Goal: Task Accomplishment & Management: Manage account settings

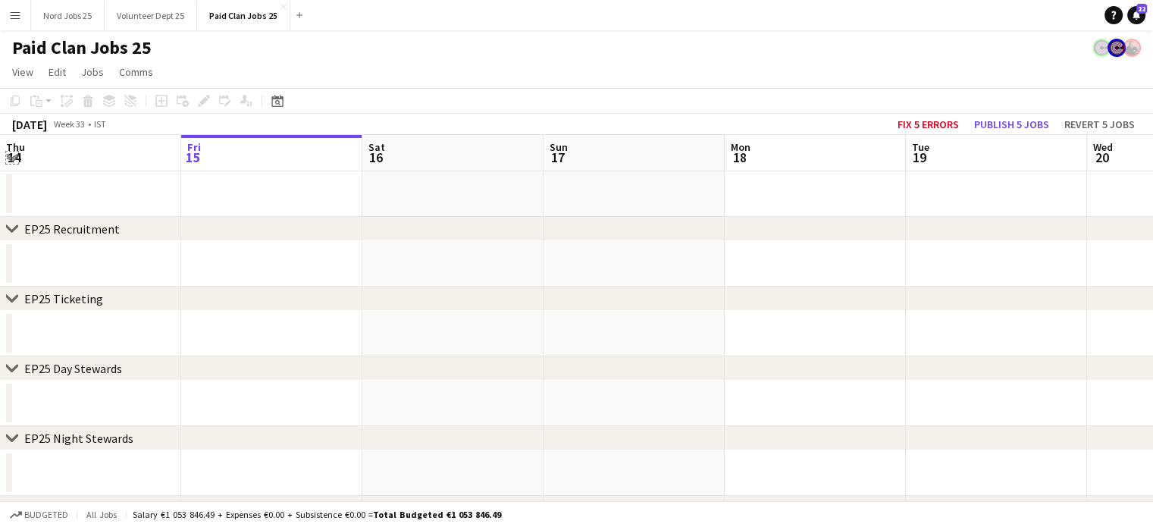
click at [12, 158] on app-icon "Expand/collapse" at bounding box center [12, 156] width 12 height 14
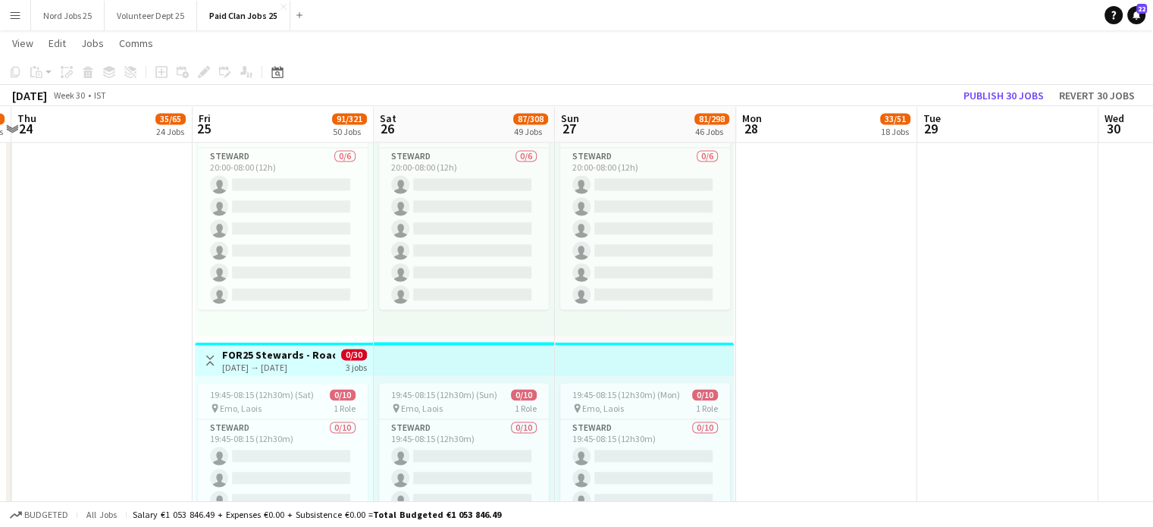
scroll to position [0, 528]
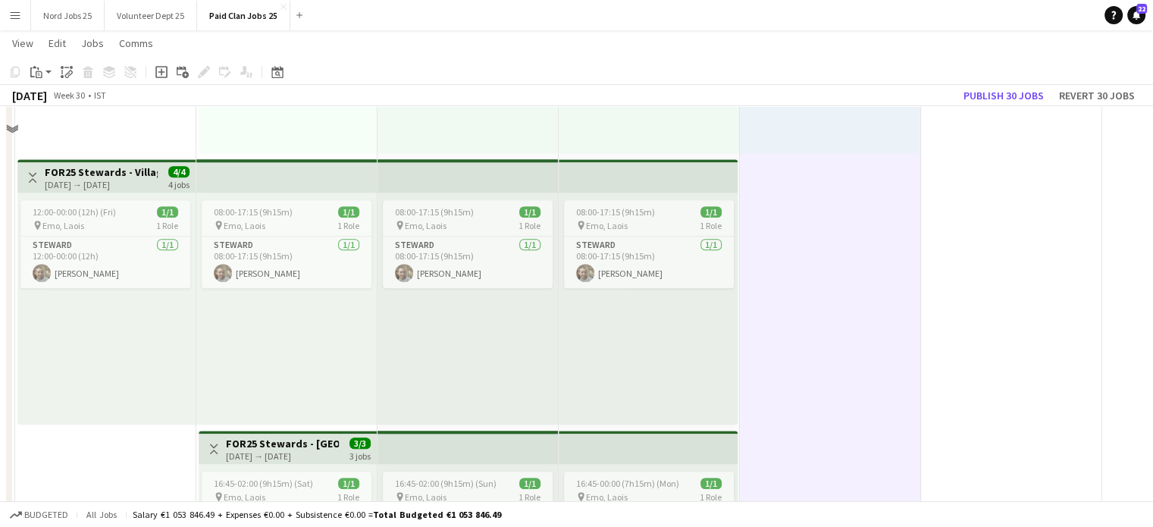
scroll to position [1173, 0]
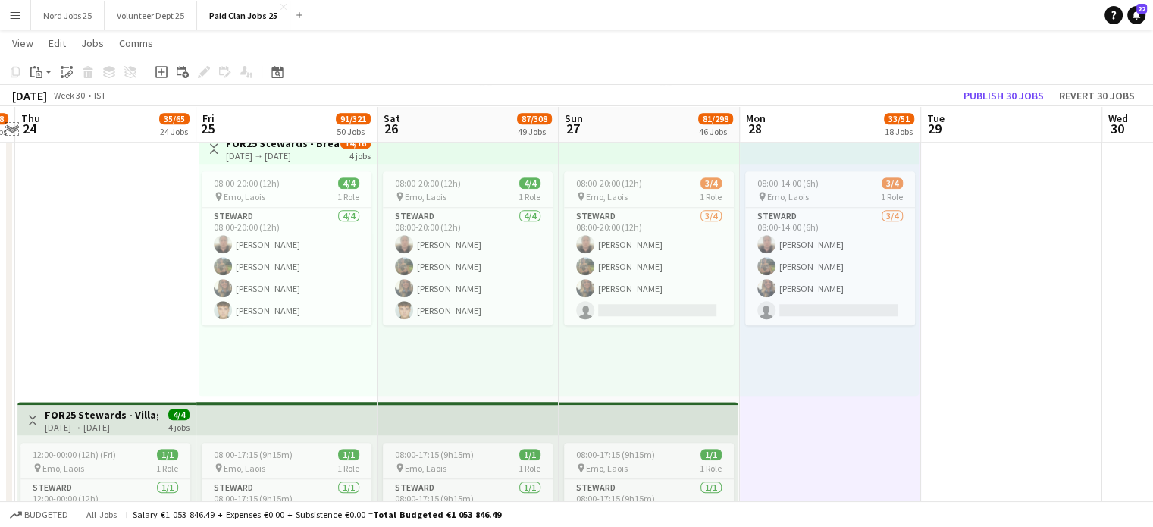
click at [15, 130] on app-icon "Expand/collapse" at bounding box center [12, 128] width 12 height 14
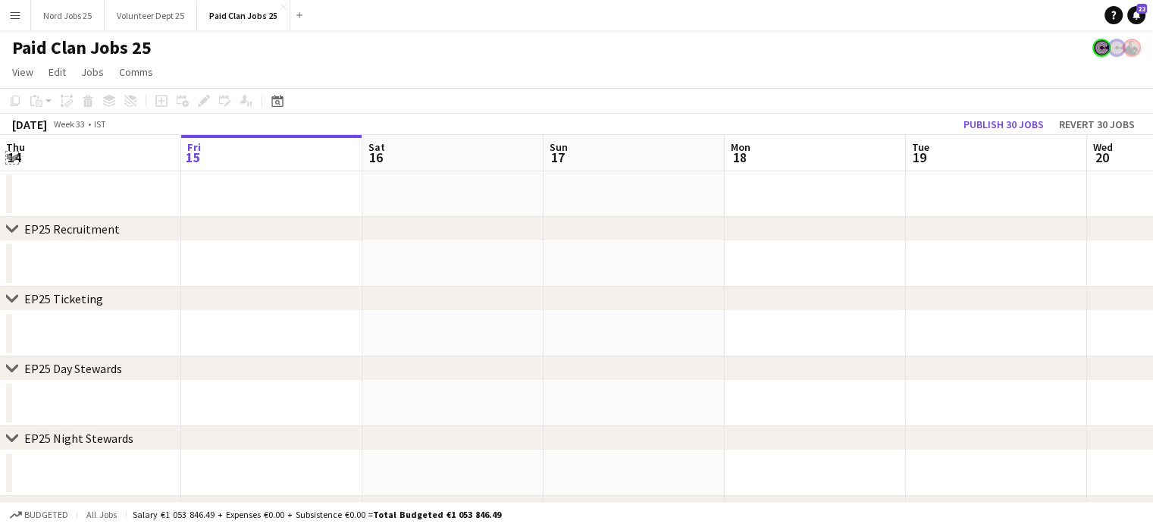
click at [12, 160] on app-icon "Expand/collapse" at bounding box center [12, 156] width 12 height 14
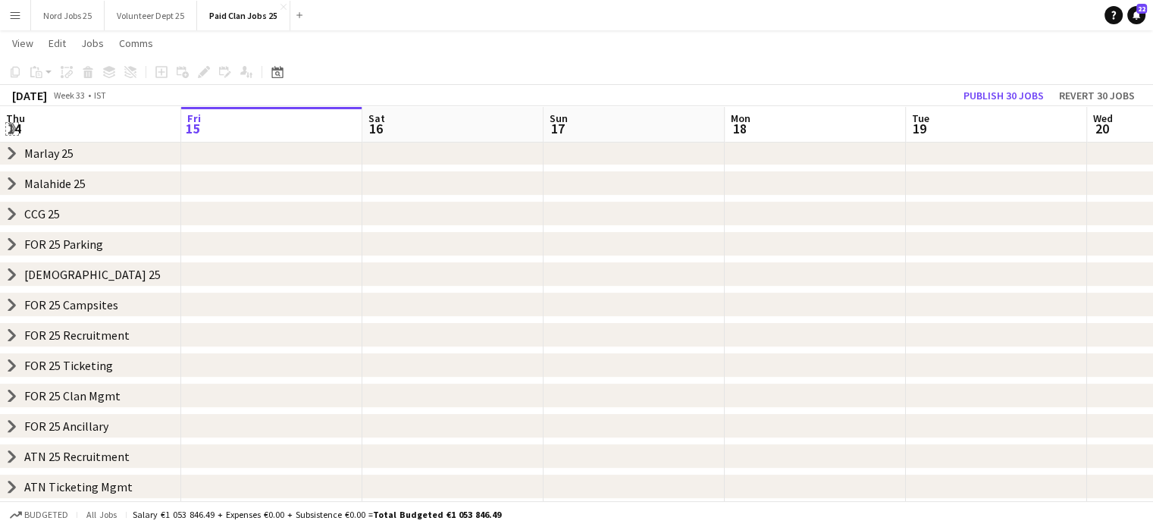
scroll to position [318, 0]
click at [8, 305] on icon "chevron-right" at bounding box center [12, 304] width 12 height 12
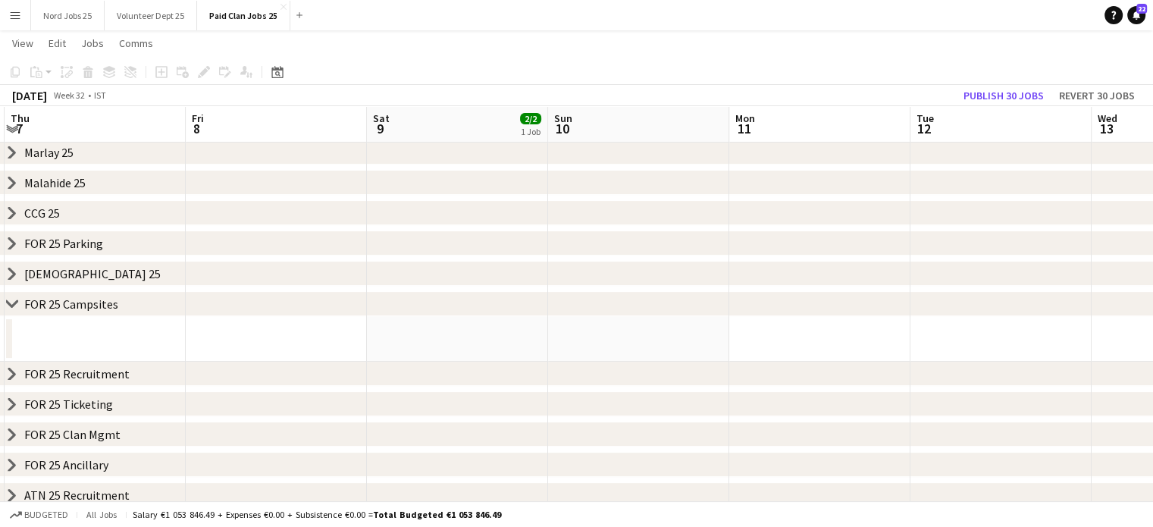
click at [238, 349] on app-date-cell at bounding box center [276, 338] width 181 height 45
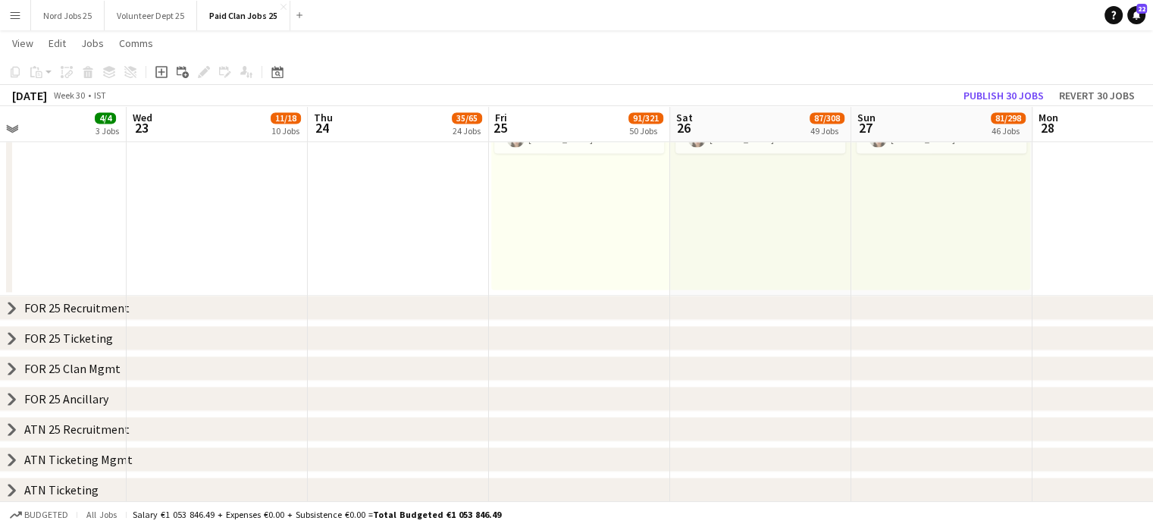
scroll to position [2243, 0]
click at [8, 397] on icon "chevron-right" at bounding box center [12, 399] width 12 height 12
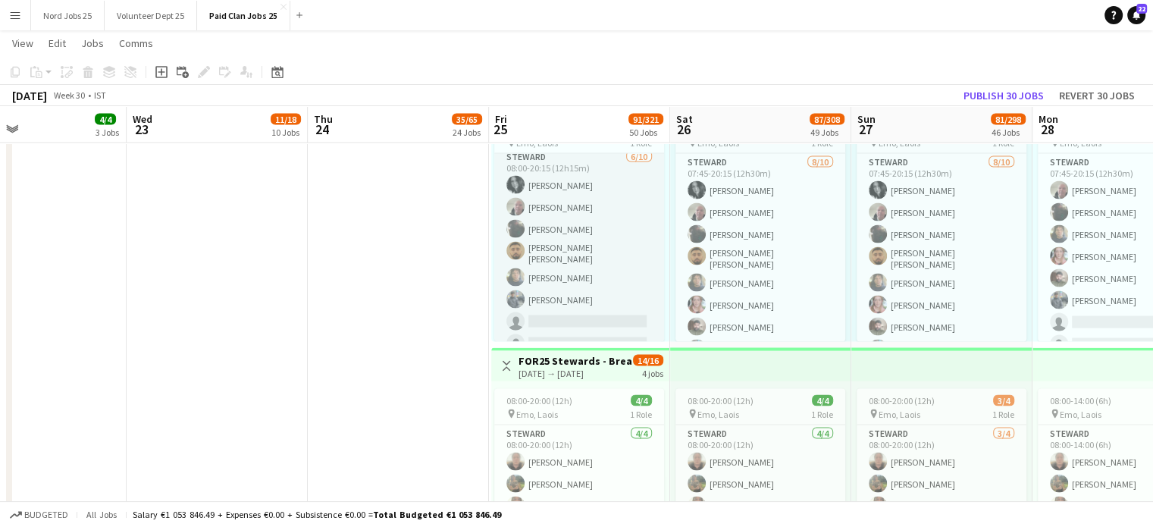
scroll to position [0, 0]
click at [585, 309] on app-card-role "Steward 6/10 08:00-20:15 (12h15m) Rose Corrain Michael Morrisséy Eilish Ryan Sy…" at bounding box center [579, 280] width 170 height 254
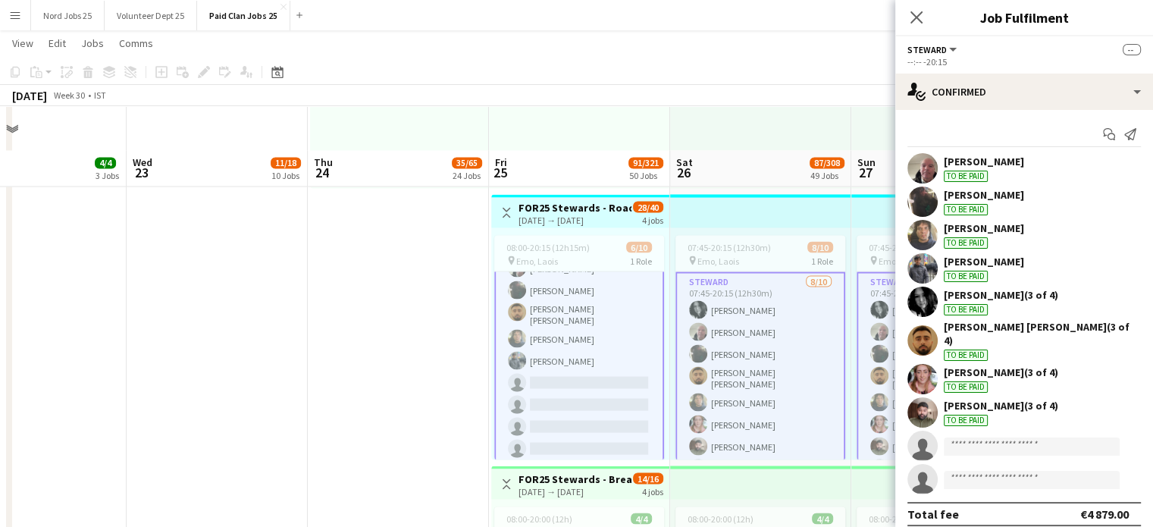
scroll to position [2723, 0]
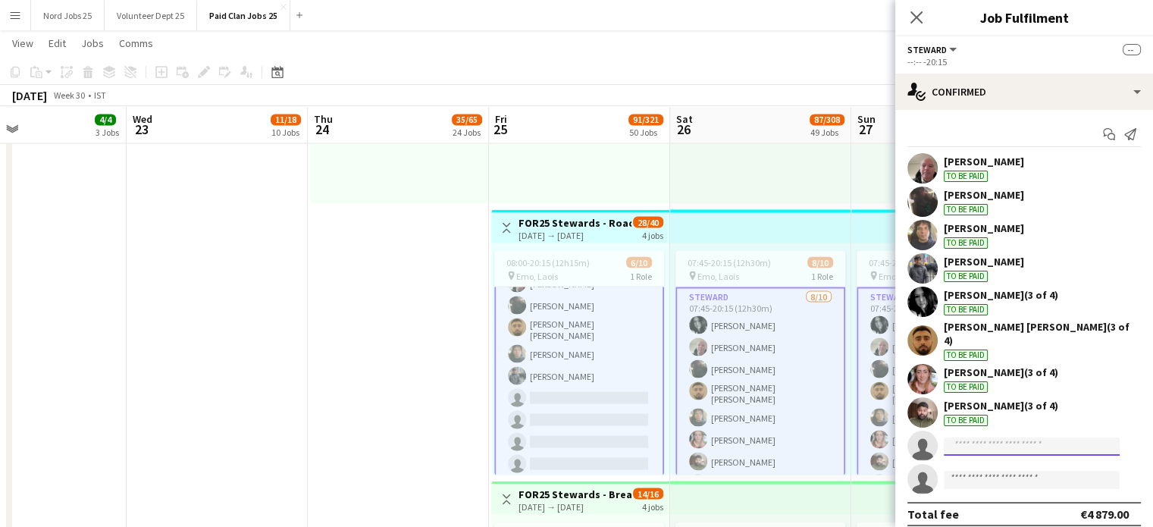
click at [1009, 441] on input at bounding box center [1032, 446] width 176 height 18
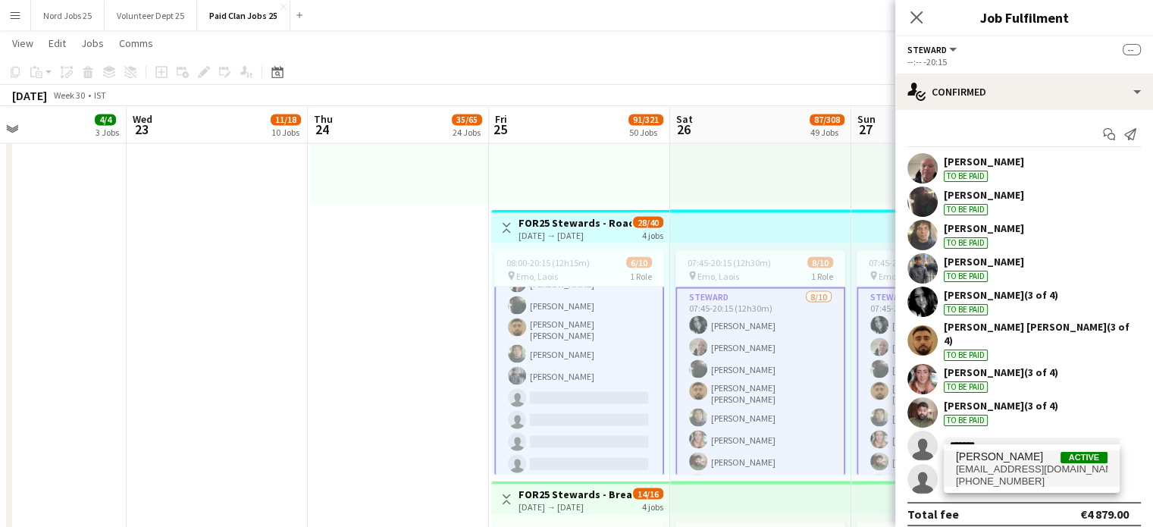
type input "*******"
click at [991, 454] on span "Olive Keyes" at bounding box center [999, 456] width 87 height 13
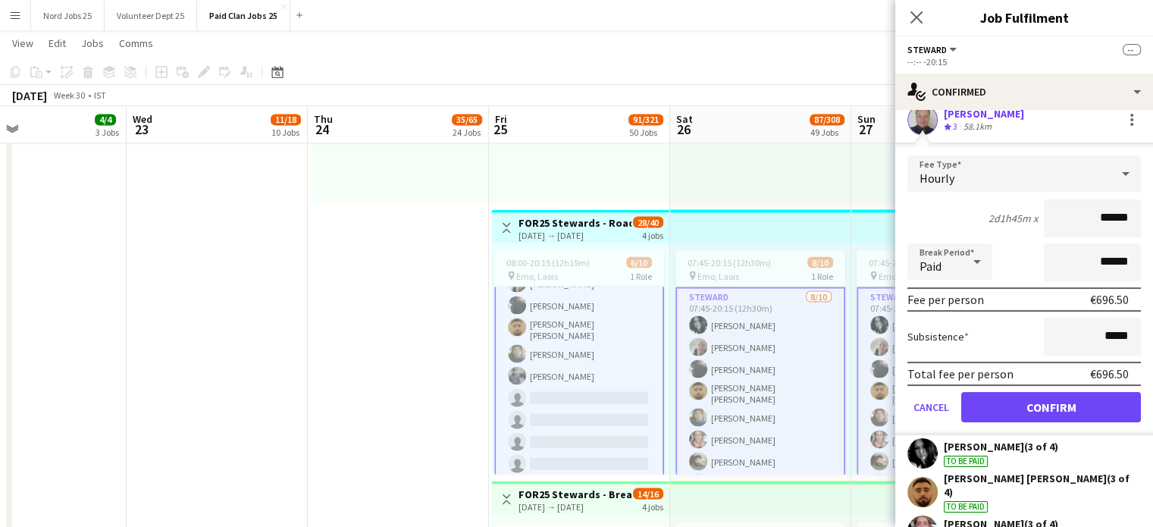
scroll to position [182, 0]
click at [1026, 409] on button "Confirm" at bounding box center [1051, 407] width 180 height 30
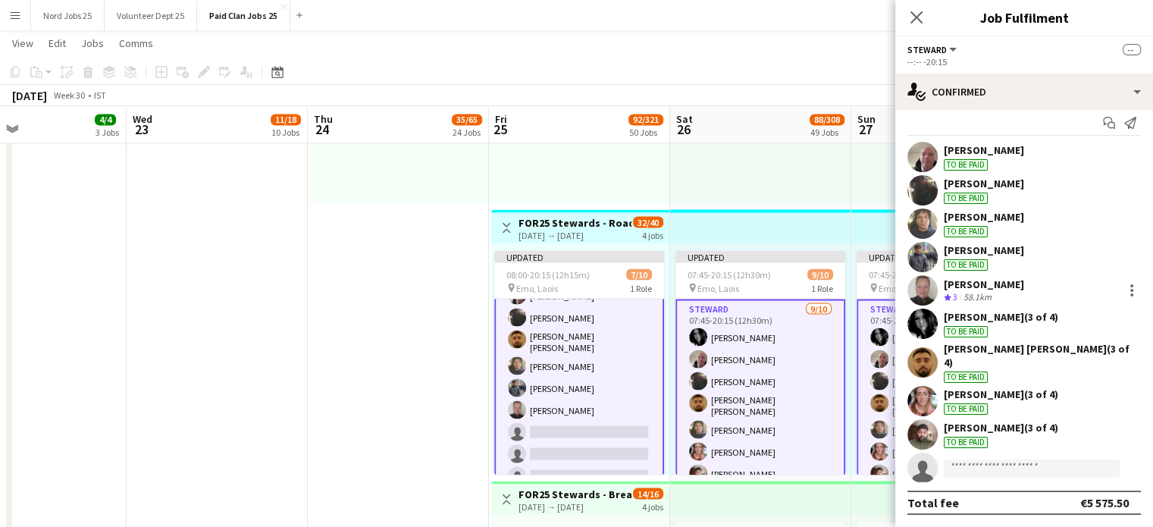
scroll to position [0, 0]
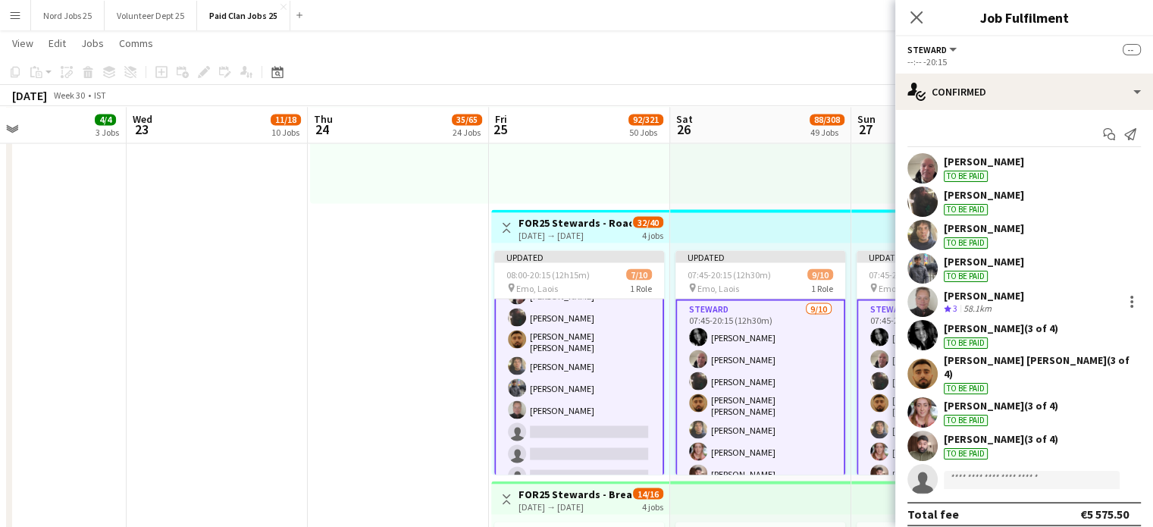
click at [665, 180] on div "08:00-20:00 (12h) 2/2 pin Emo, Laois 1 Role Steward 2/2 08:00-20:00 (12h) Chery…" at bounding box center [579, 87] width 181 height 232
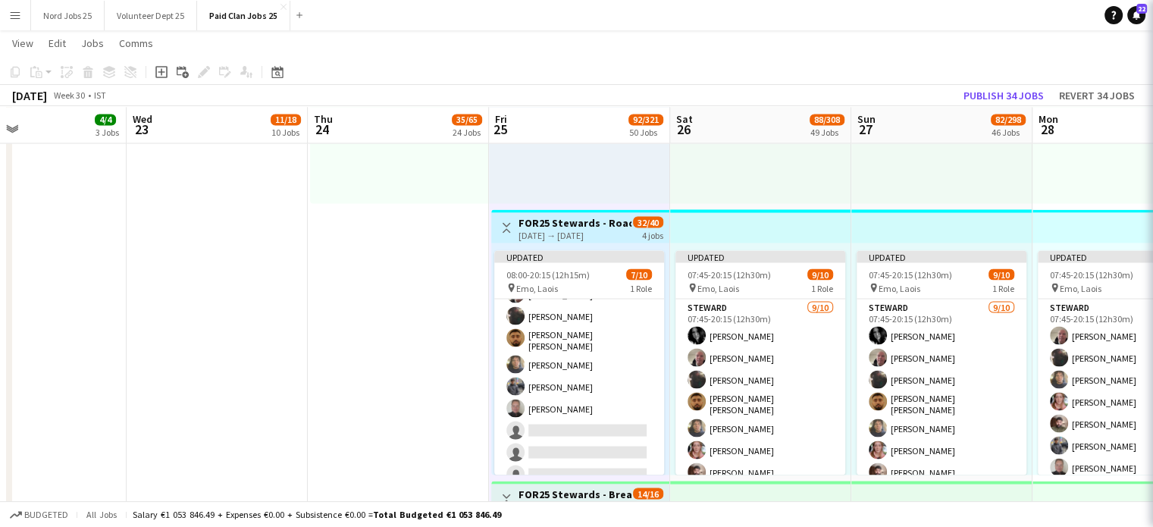
scroll to position [62, 0]
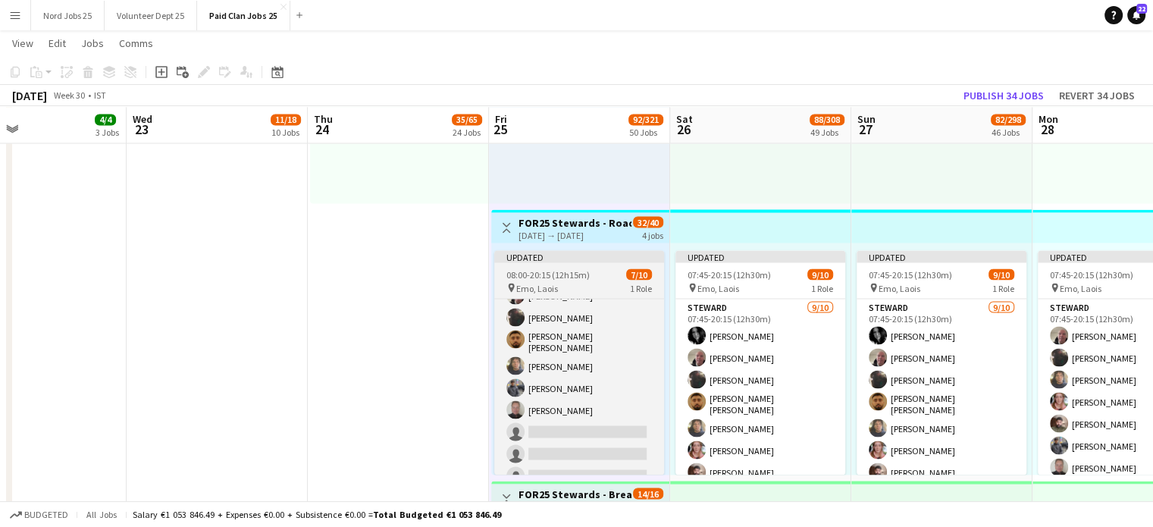
click at [582, 255] on div "Updated" at bounding box center [579, 256] width 170 height 12
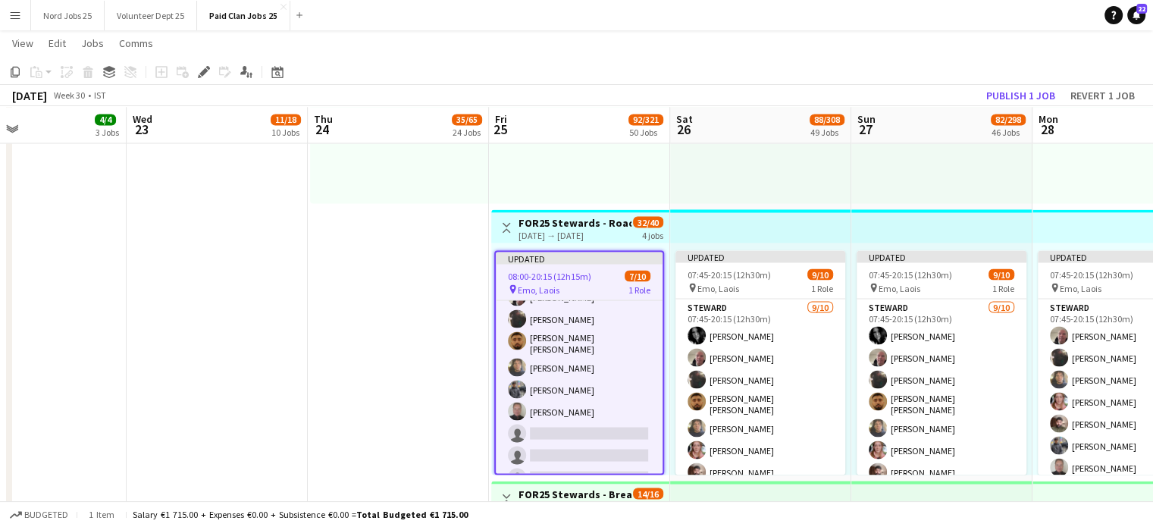
click at [631, 215] on div "Toggle View FOR25 Stewards - Roads - Days 25-07-2025 → 28-07-2025 32/40 4 jobs" at bounding box center [580, 228] width 166 height 26
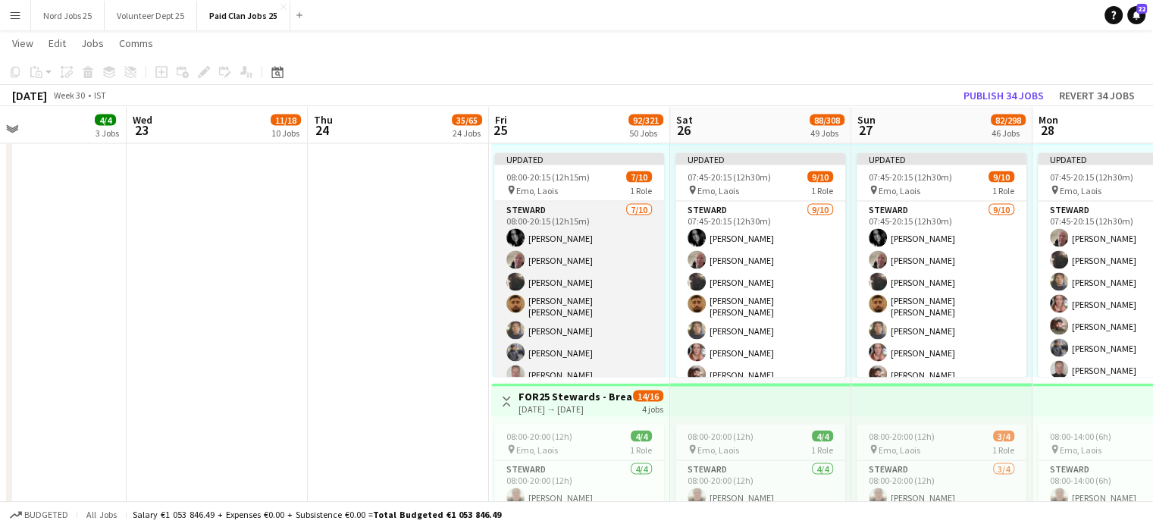
scroll to position [21, 0]
click at [567, 361] on app-card-role "Steward 7/10 08:00-20:15 (12h15m) Rose Corrain Michael Morrisséy Eilish Ryan Sy…" at bounding box center [579, 307] width 170 height 254
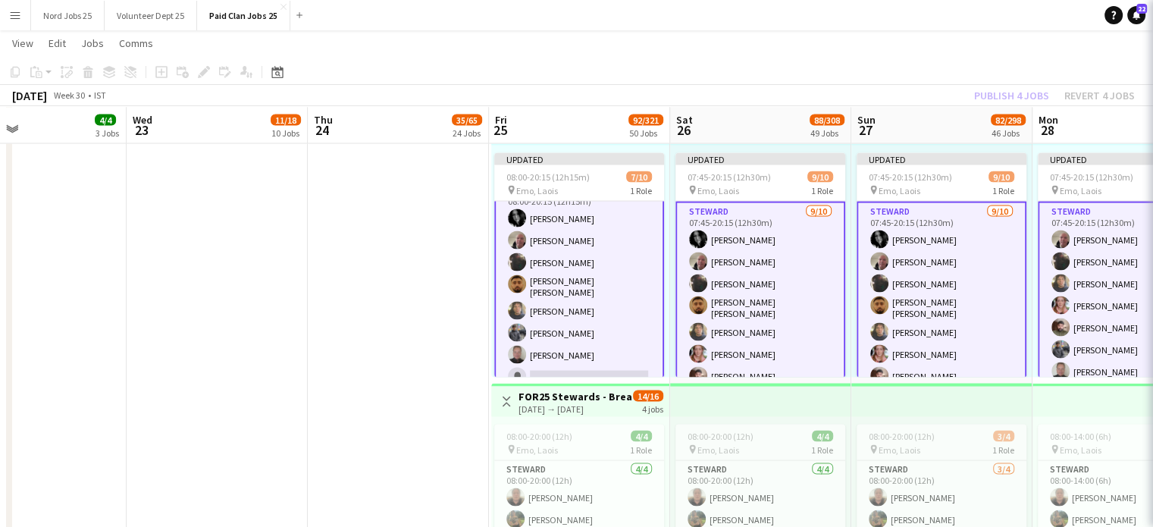
scroll to position [23, 0]
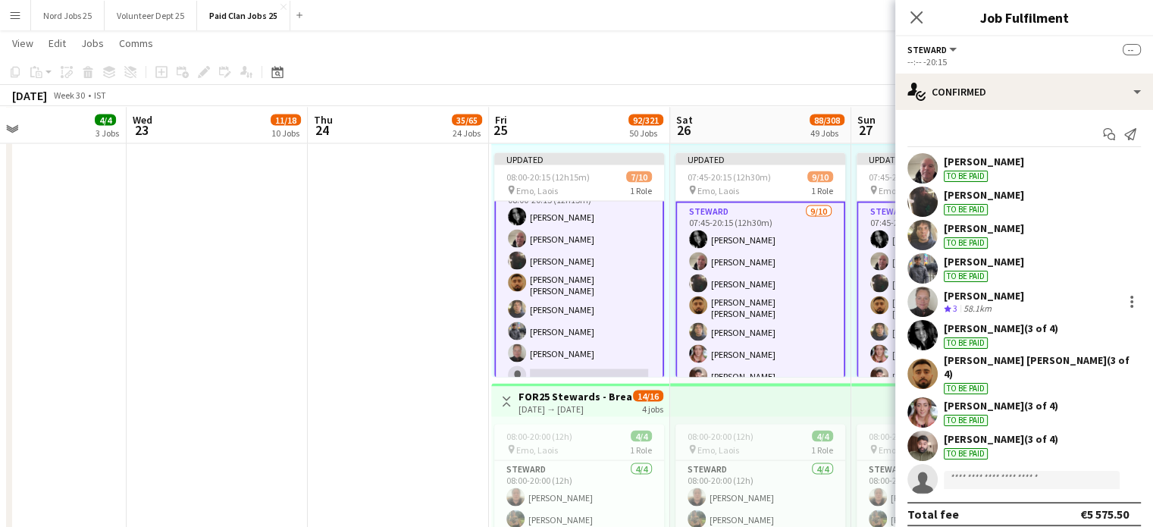
click at [922, 311] on app-user-avatar at bounding box center [922, 302] width 30 height 30
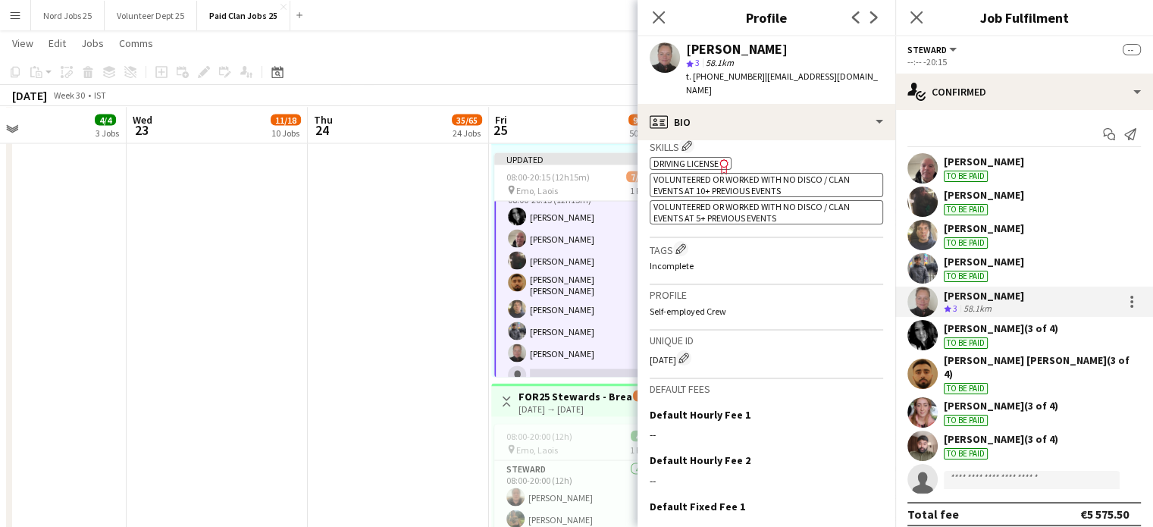
scroll to position [531, 0]
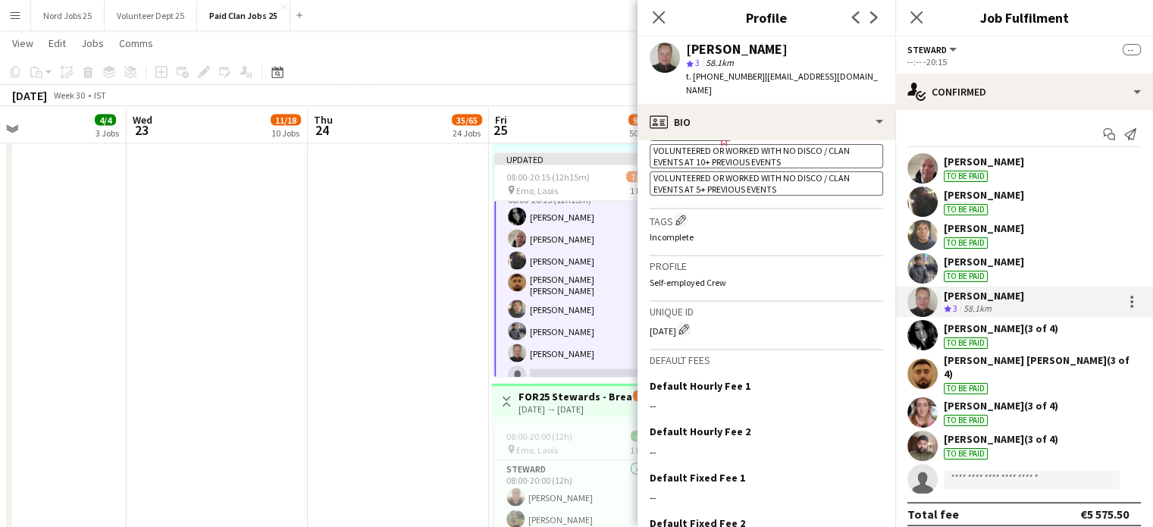
click at [659, 337] on div "CE2034 Edit crew unique ID" at bounding box center [766, 328] width 233 height 15
copy div "CE2034"
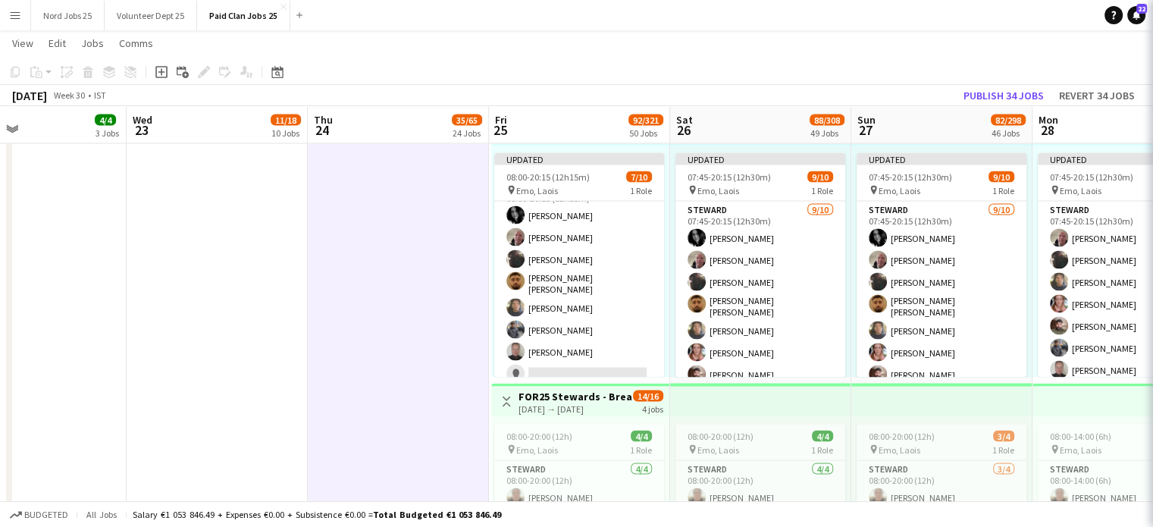
scroll to position [21, 0]
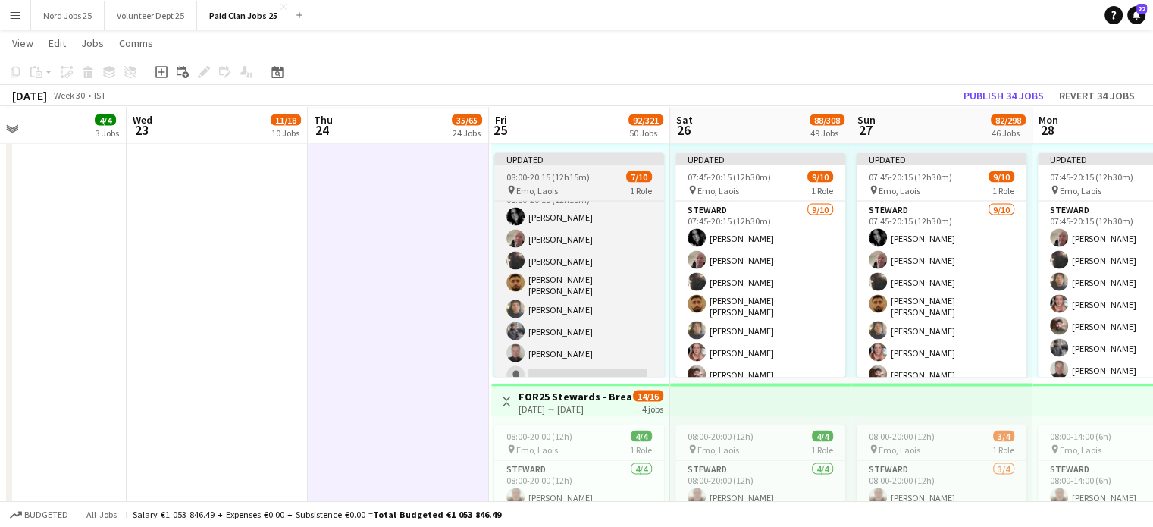
click at [559, 164] on div "Updated" at bounding box center [579, 158] width 170 height 12
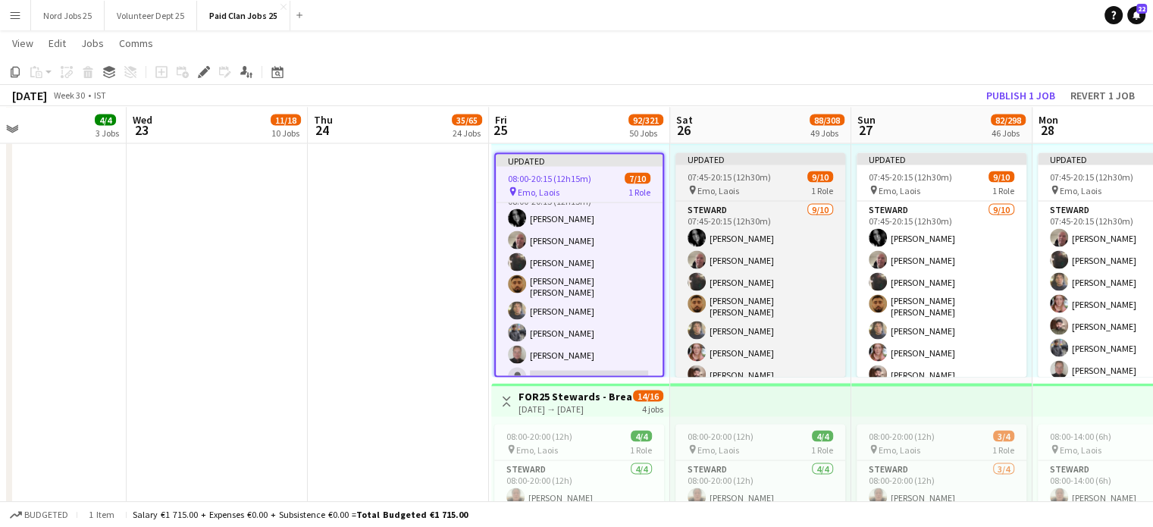
click at [694, 180] on span "07:45-20:15 (12h30m)" at bounding box center [728, 176] width 83 height 11
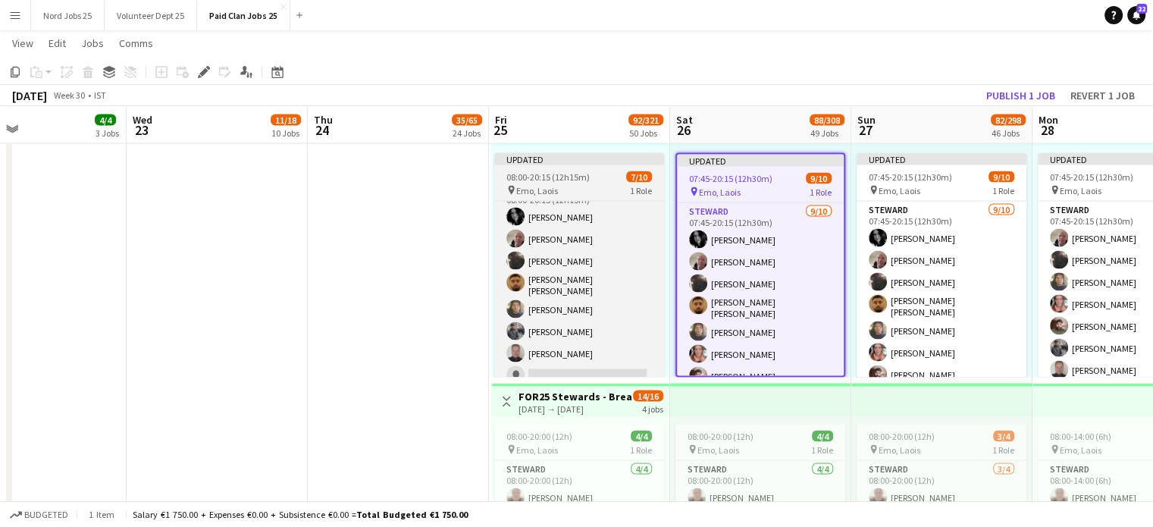
click at [628, 162] on div "Updated" at bounding box center [579, 158] width 170 height 12
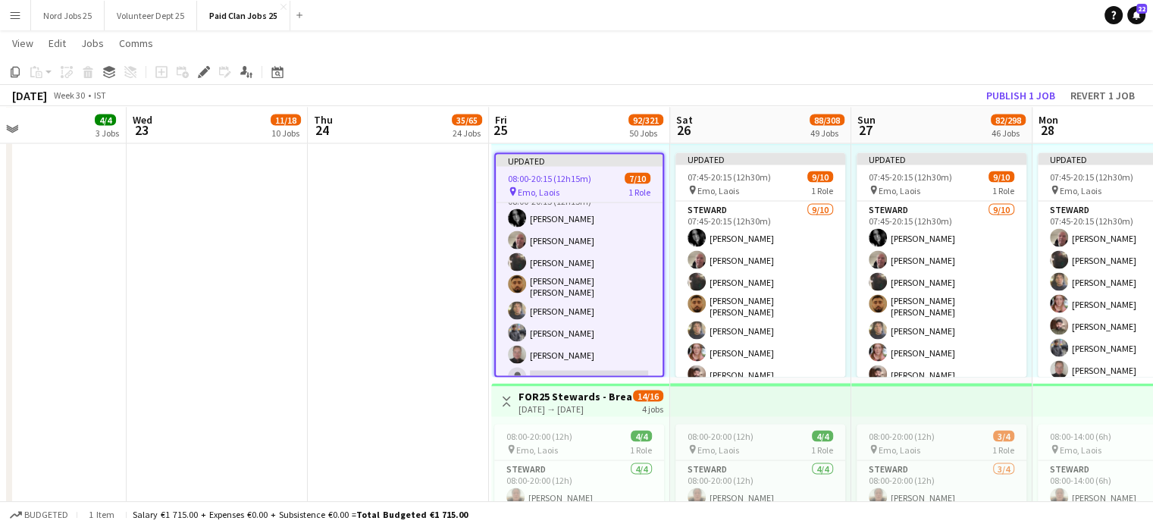
click at [615, 169] on app-job-card "Updated 08:00-20:15 (12h15m) 7/10 pin Emo, Laois 1 Role Steward 7/10 08:00-20:1…" at bounding box center [579, 264] width 170 height 224
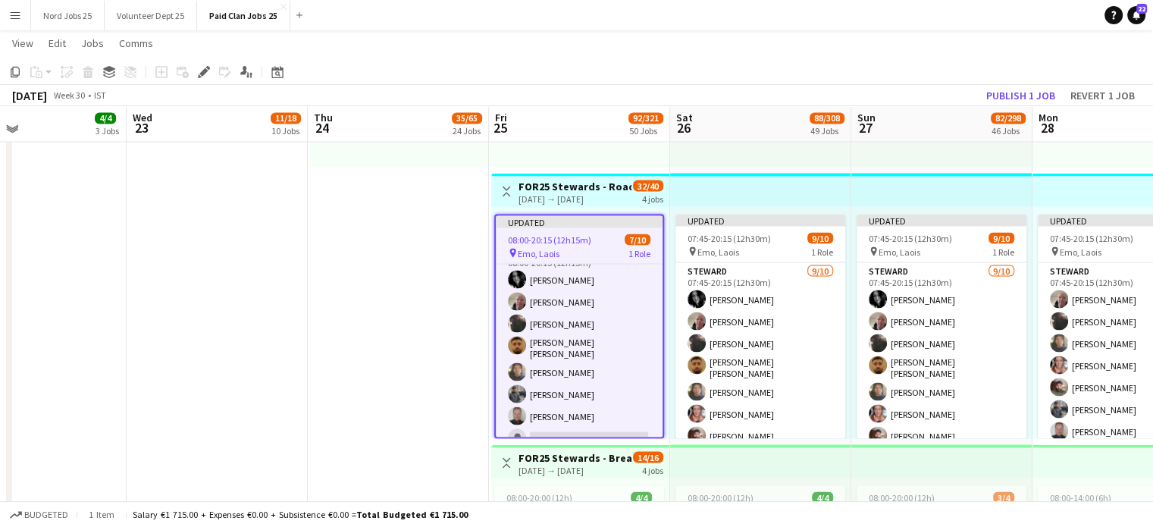
scroll to position [2757, 0]
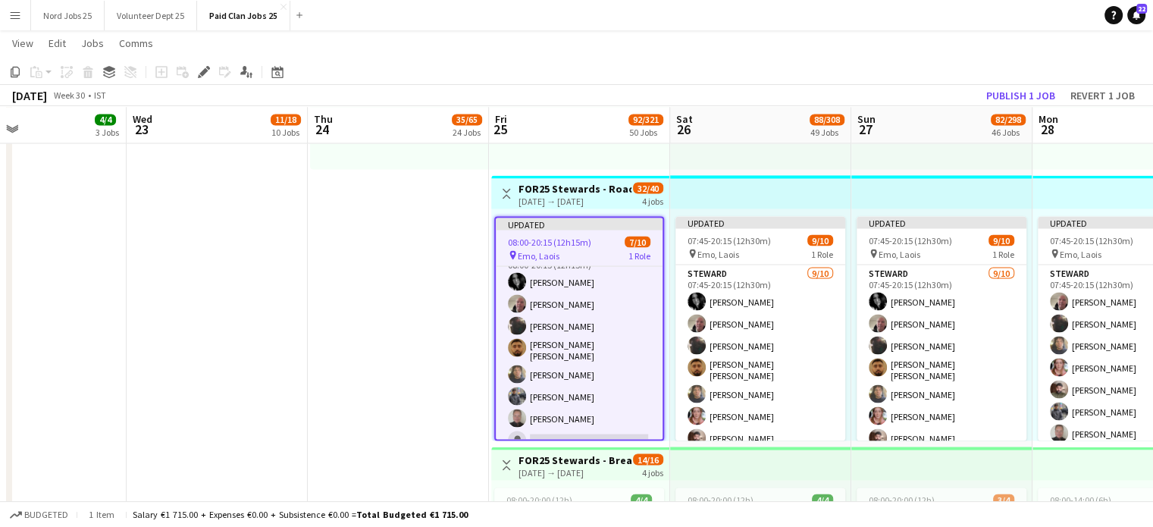
click at [601, 187] on h3 "FOR25 Stewards - Roads - Days" at bounding box center [574, 188] width 113 height 14
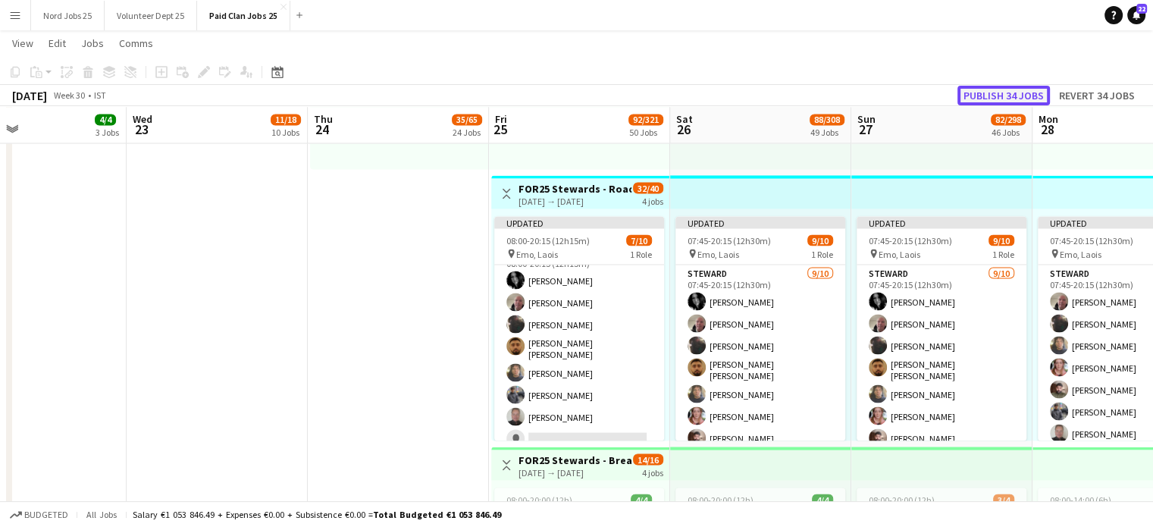
click at [1010, 93] on button "Publish 34 jobs" at bounding box center [1003, 96] width 92 height 20
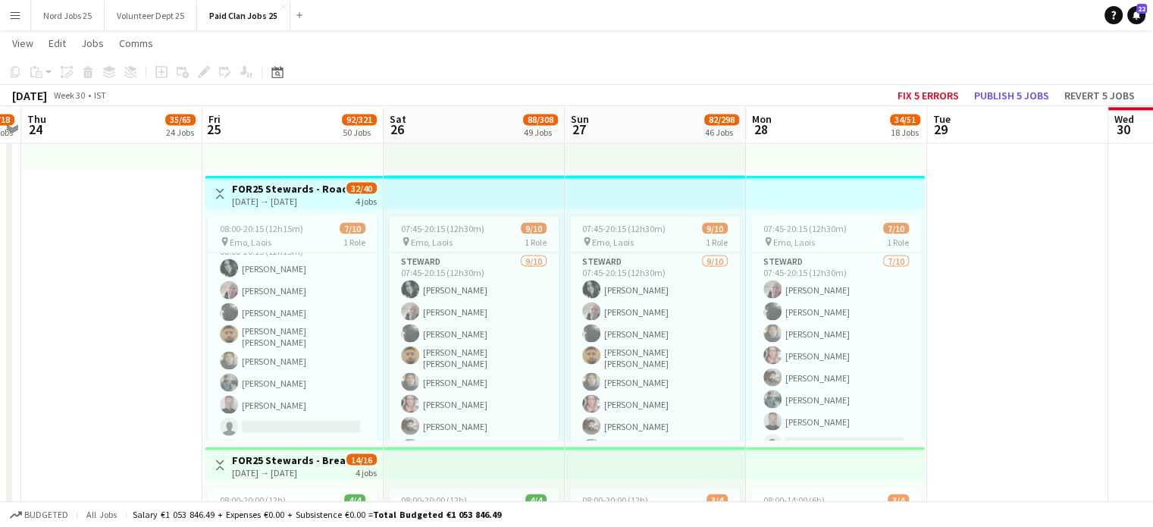
scroll to position [0, 566]
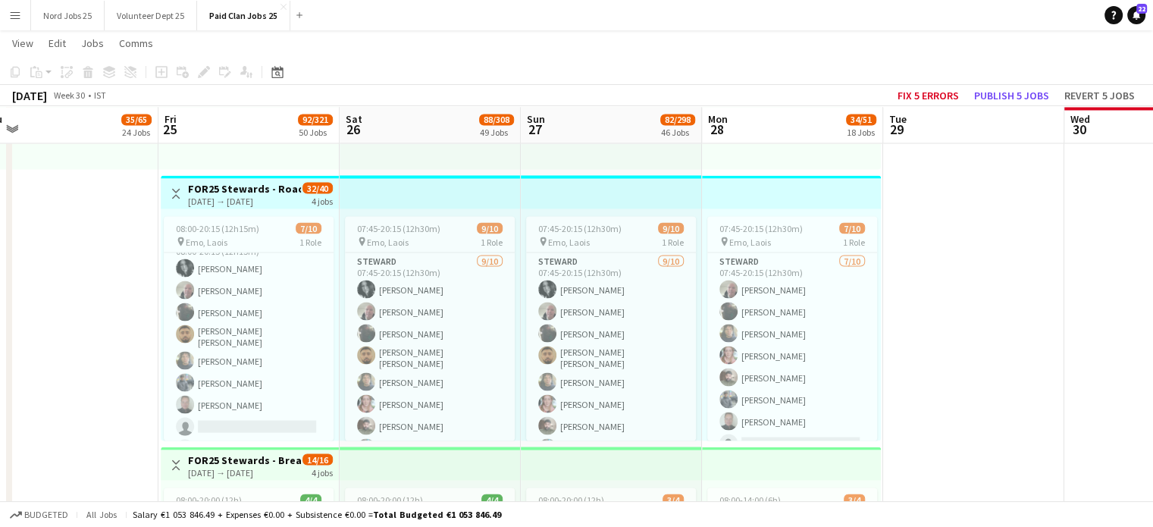
click at [18, 128] on app-board-header-date "Thu 24 35/65 24 Jobs" at bounding box center [67, 125] width 181 height 36
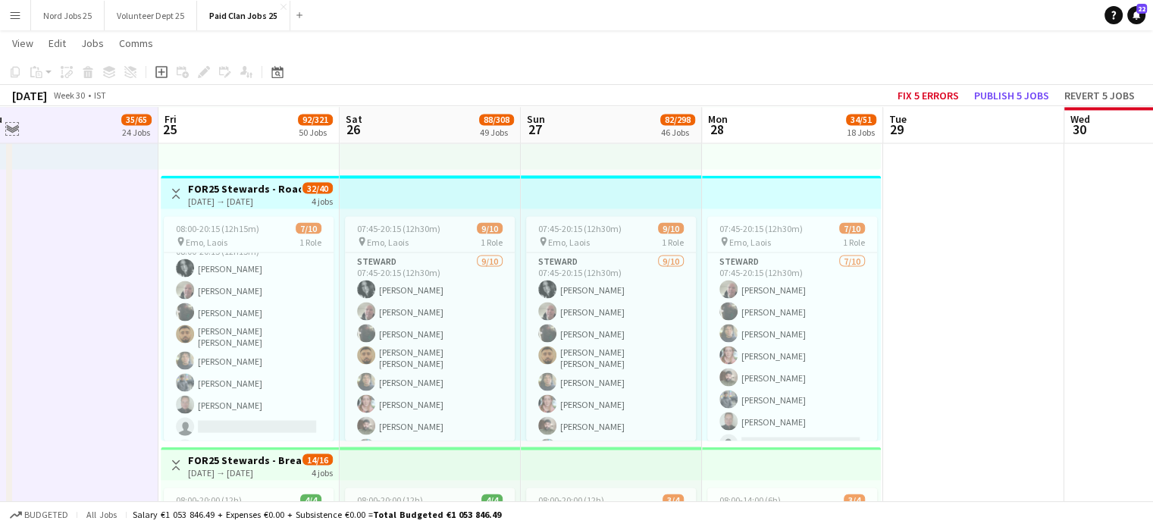
click at [11, 129] on app-icon "Expand/collapse" at bounding box center [12, 128] width 12 height 14
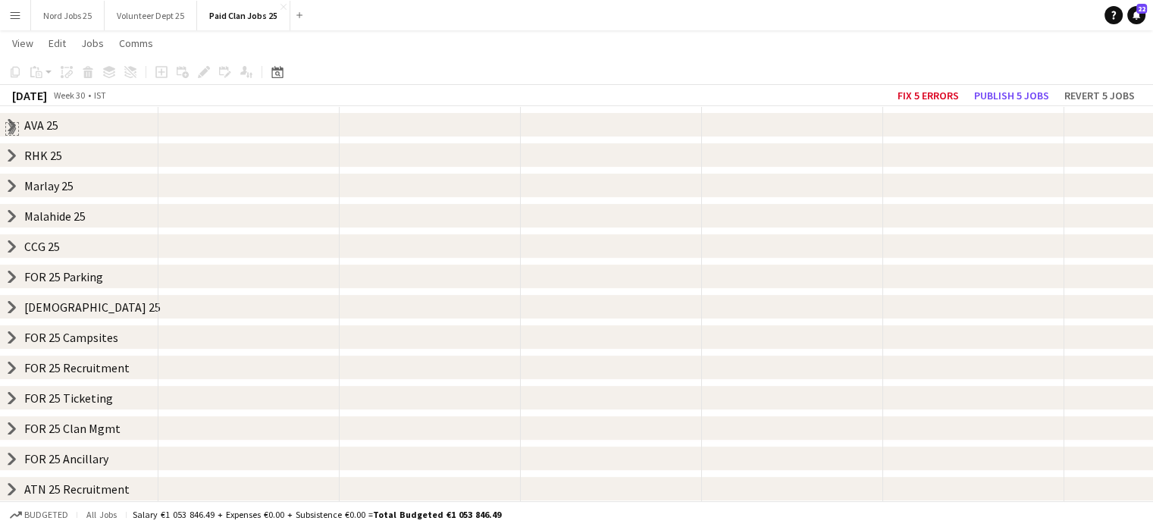
scroll to position [0, 0]
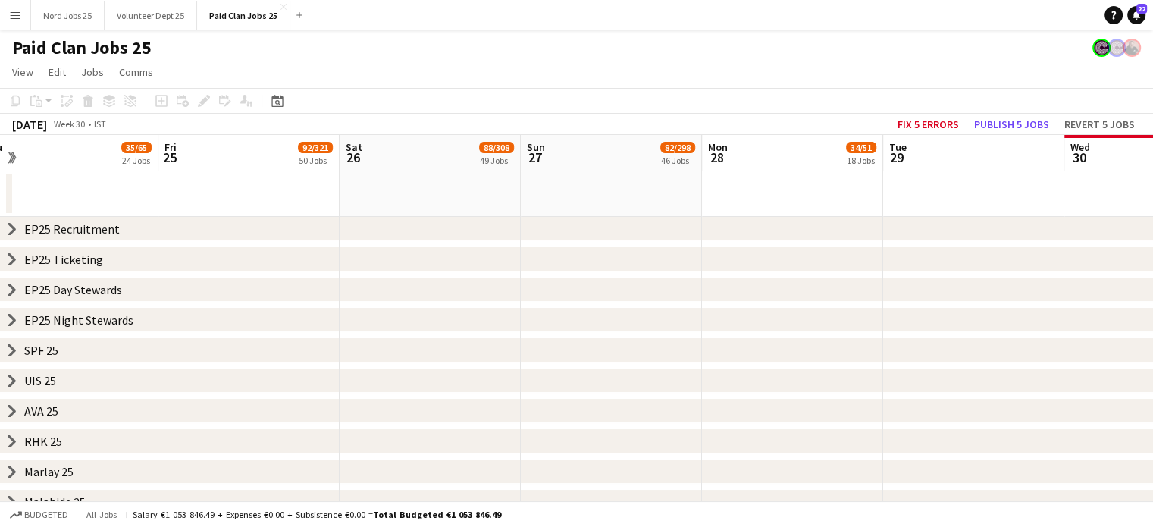
click at [5, 229] on div "chevron-right EP25 Recruitment" at bounding box center [576, 229] width 1153 height 24
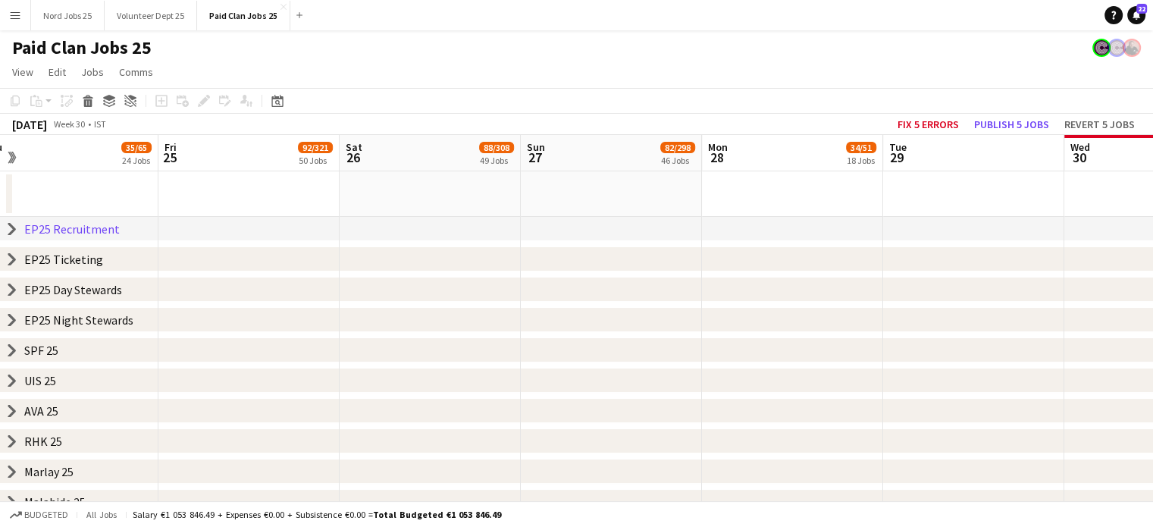
click at [8, 229] on icon "chevron-right" at bounding box center [12, 229] width 12 height 12
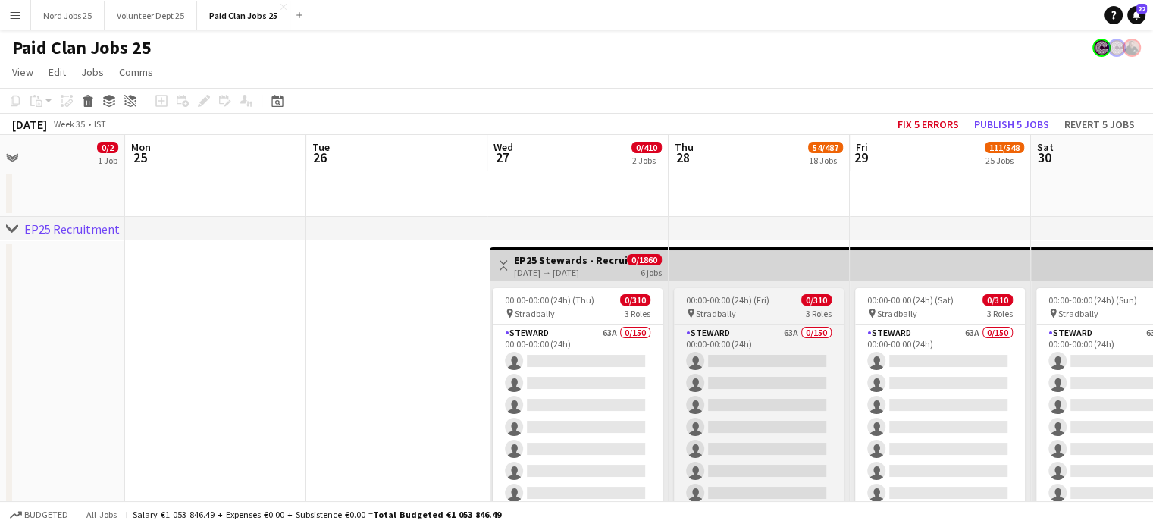
scroll to position [0, 591]
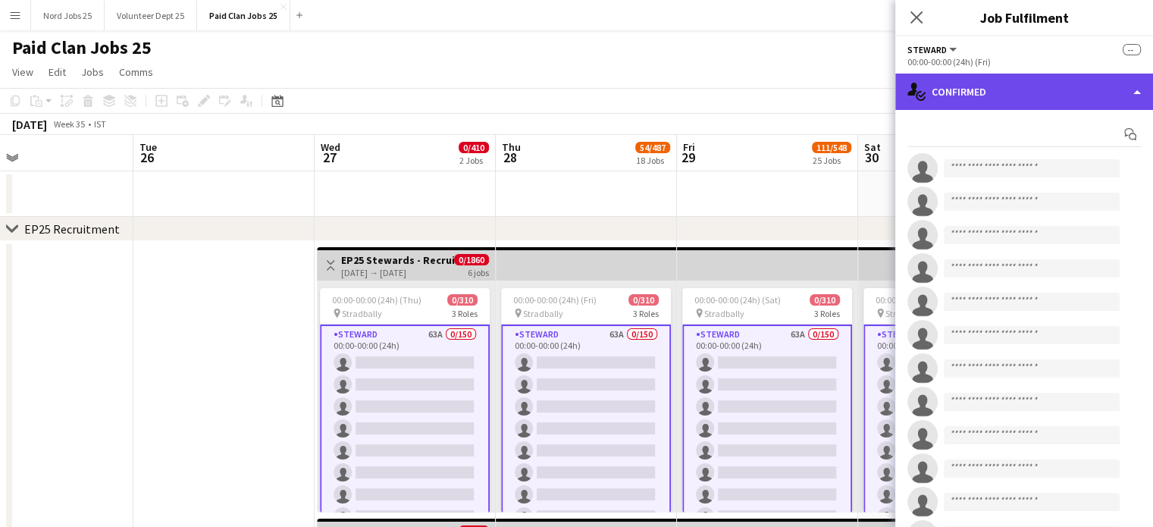
click at [1036, 87] on div "single-neutral-actions-check-2 Confirmed" at bounding box center [1024, 92] width 258 height 36
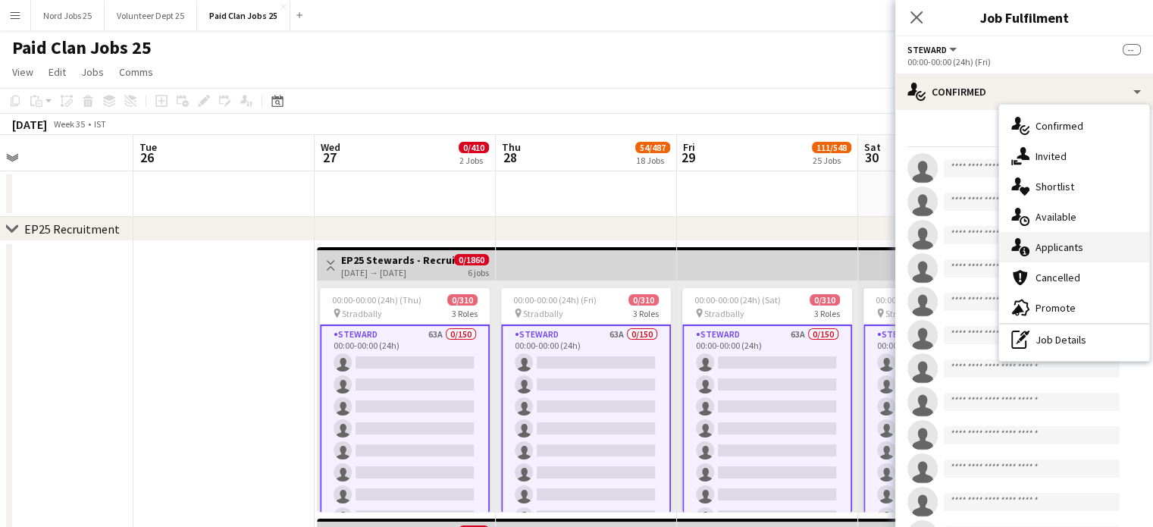
click at [1057, 253] on div "single-neutral-actions-information Applicants" at bounding box center [1074, 247] width 150 height 30
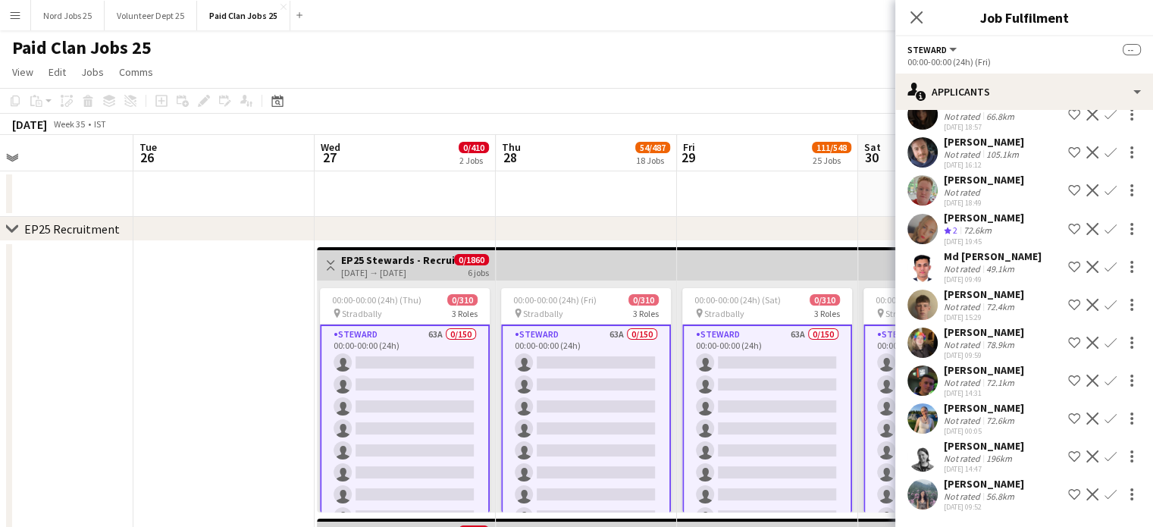
scroll to position [0, 644]
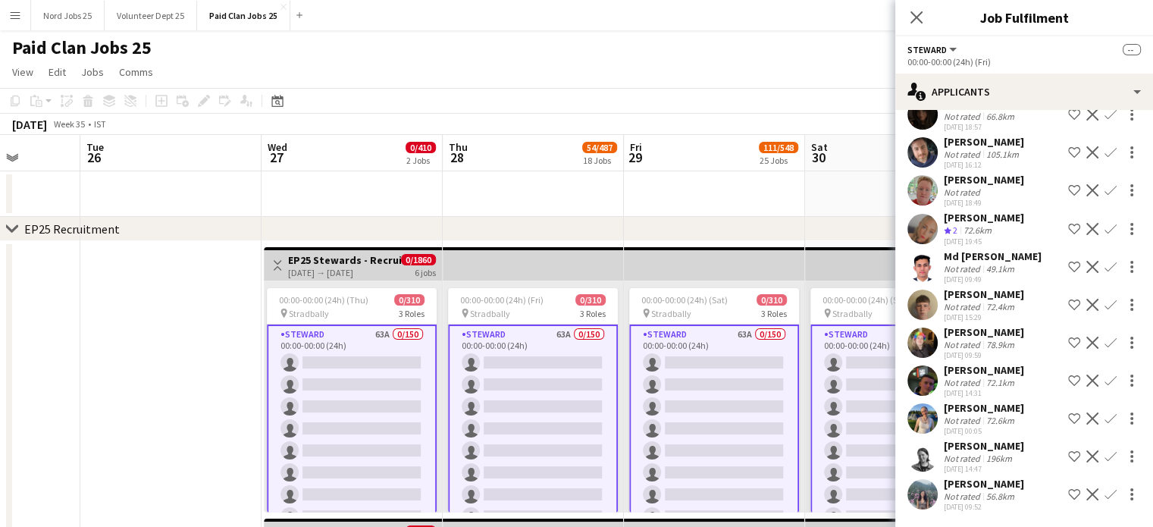
click at [919, 456] on app-user-avatar at bounding box center [922, 456] width 30 height 30
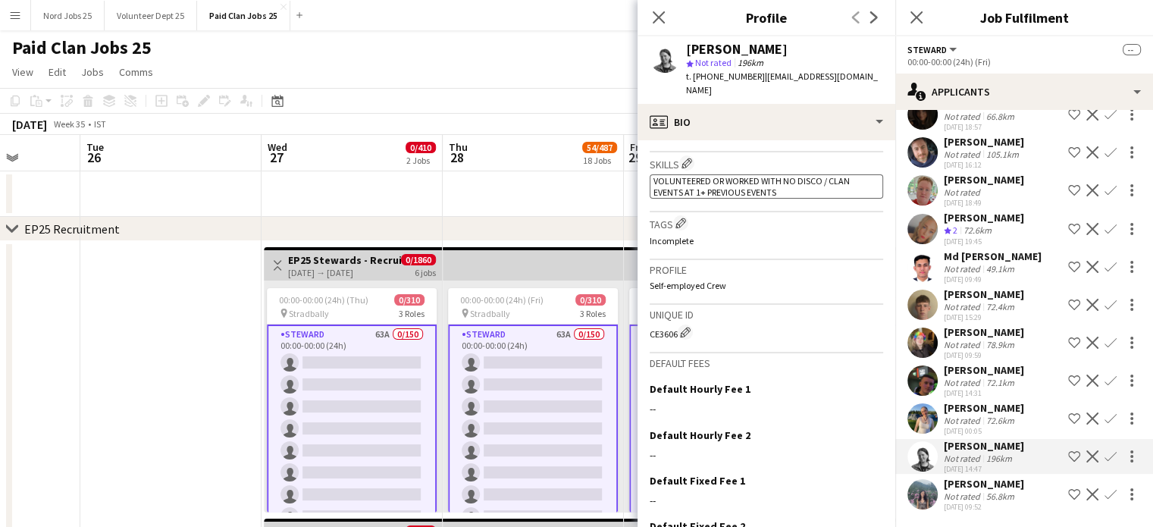
scroll to position [528, 0]
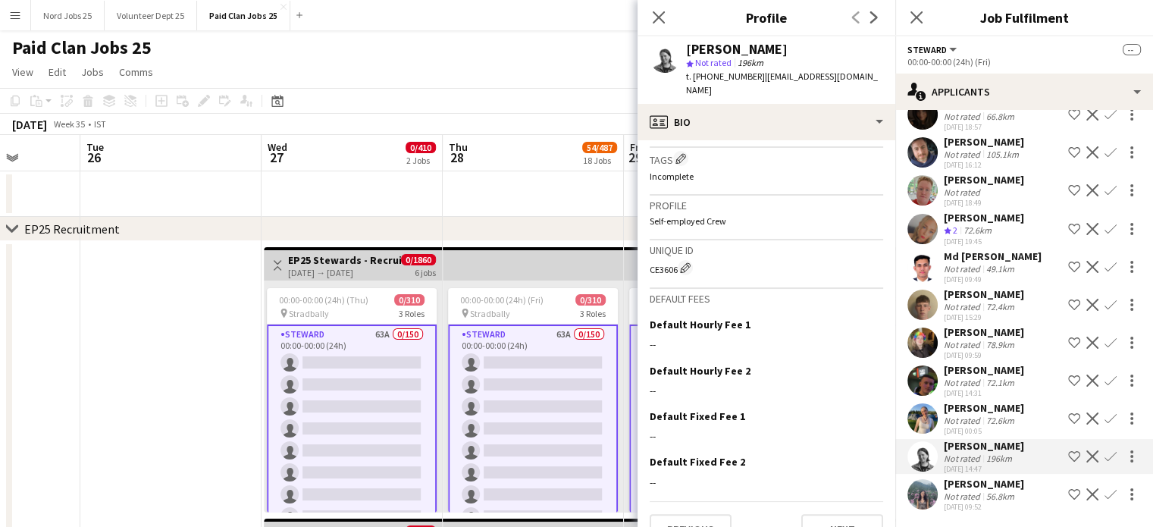
click at [922, 365] on app-user-avatar at bounding box center [922, 380] width 30 height 30
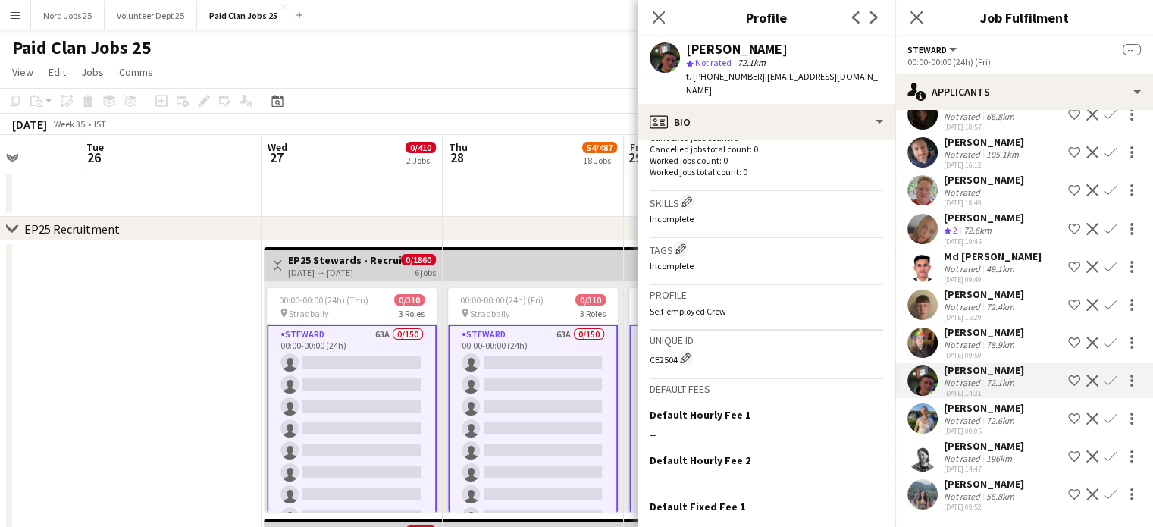
scroll to position [412, 0]
click at [665, 349] on div "CE2504 Edit crew unique ID" at bounding box center [766, 356] width 233 height 15
copy div "CE2504"
